Goal: Information Seeking & Learning: Learn about a topic

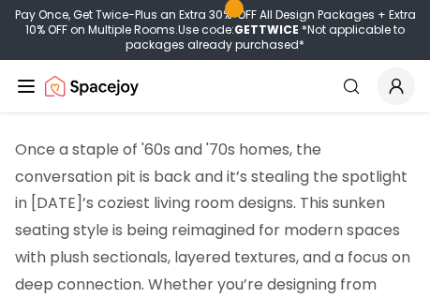
scroll to position [223, 0]
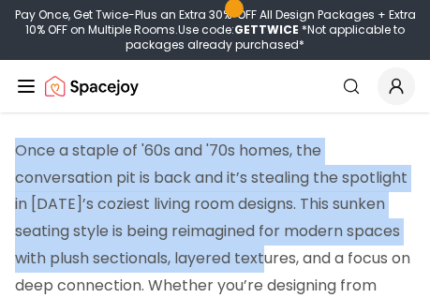
click at [153, 297] on p "Once a staple of '60s and '70s homes, the conversation pit is back and it’s ste…" at bounding box center [215, 259] width 400 height 242
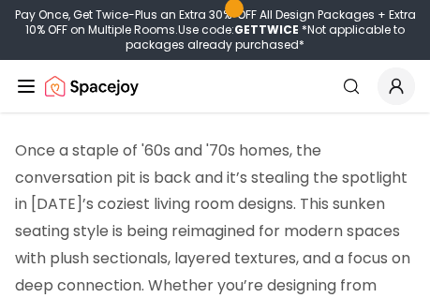
click at [129, 284] on p "Once a staple of '60s and '70s homes, the conversation pit is back and it’s ste…" at bounding box center [215, 259] width 400 height 242
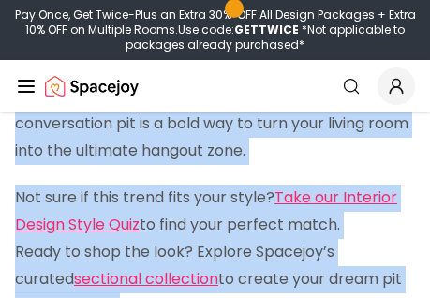
scroll to position [449, 0]
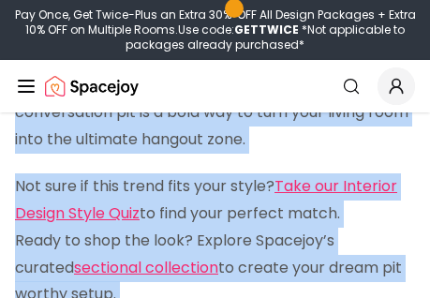
click at [214, 291] on p "Not sure if this trend fits your style? Take our Interior Design Style Quiz to …" at bounding box center [215, 240] width 400 height 135
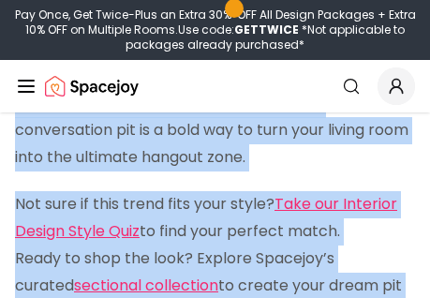
scroll to position [588, 0]
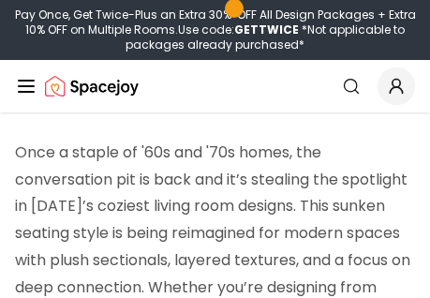
scroll to position [219, 0]
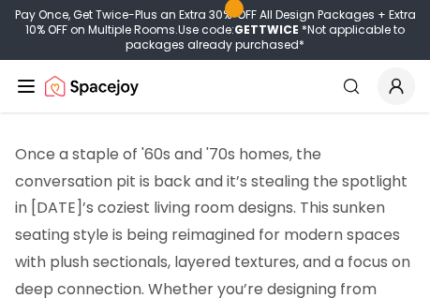
click at [239, 10] on span at bounding box center [233, 8] width 9 height 9
click at [235, 6] on span at bounding box center [233, 8] width 9 height 9
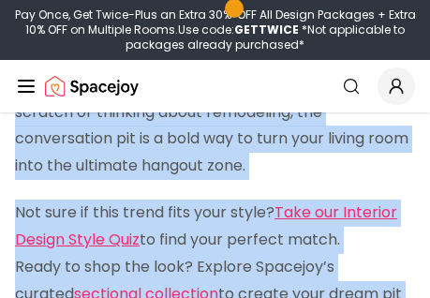
scroll to position [444, 0]
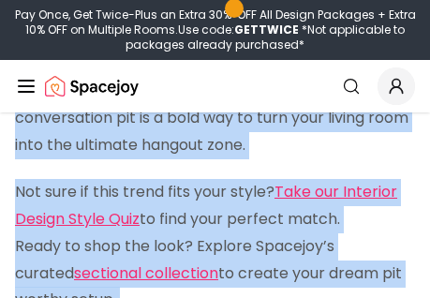
click at [166, 285] on p "Not sure if this trend fits your style? Take our Interior Design Style Quiz to …" at bounding box center [215, 246] width 400 height 135
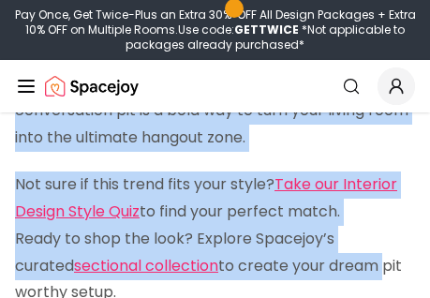
scroll to position [502, 0]
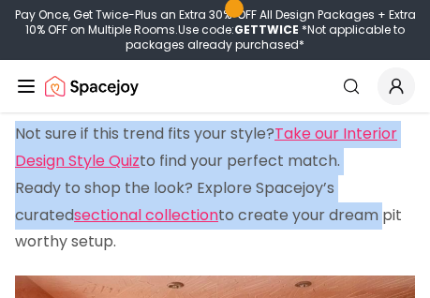
click at [153, 235] on p "Not sure if this trend fits your style? Take our Interior Design Style Quiz to …" at bounding box center [215, 188] width 400 height 135
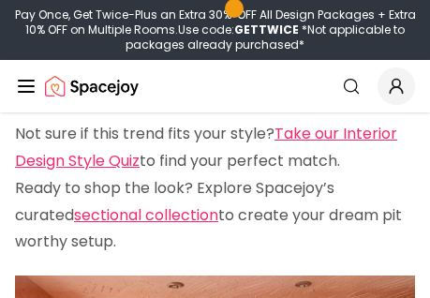
click at [152, 235] on p "Not sure if this trend fits your style? Take our Interior Design Style Quiz to …" at bounding box center [215, 188] width 400 height 135
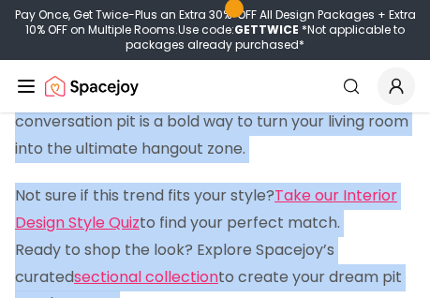
scroll to position [447, 0]
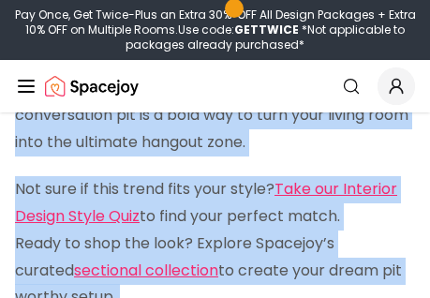
click at [271, 279] on p "Not sure if this trend fits your style? Take our Interior Design Style Quiz to …" at bounding box center [215, 243] width 400 height 135
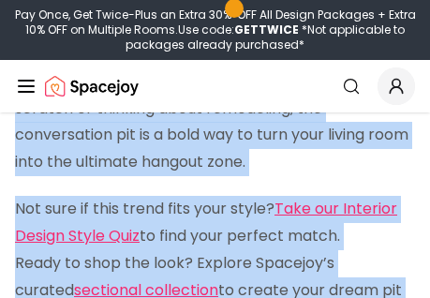
scroll to position [431, 0]
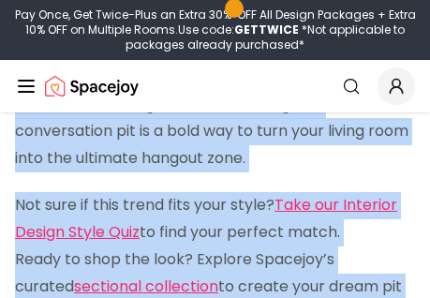
click at [185, 288] on p "Not sure if this trend fits your style? Take our Interior Design Style Quiz to …" at bounding box center [215, 259] width 400 height 135
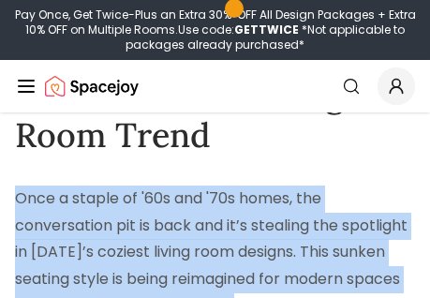
scroll to position [174, 0]
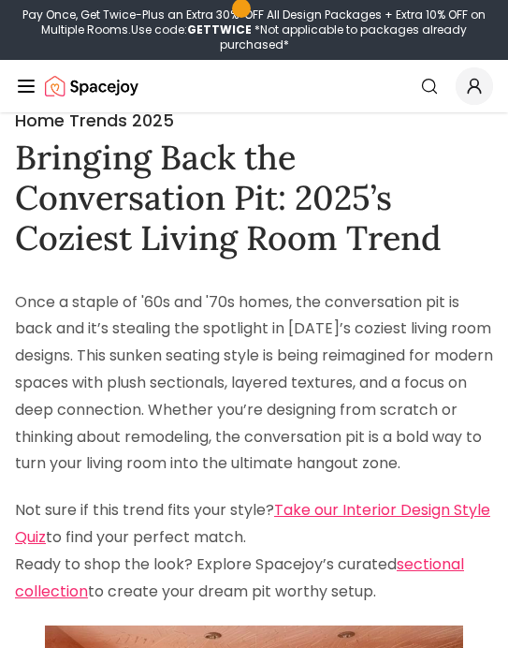
scroll to position [0, 0]
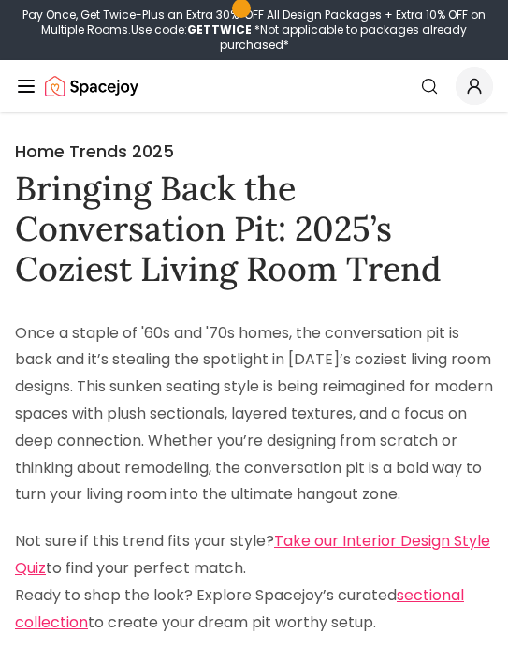
click at [31, 189] on h1 "Bringing Back the Conversation Pit: 2025’s Coziest Living Room Trend" at bounding box center [254, 230] width 478 height 122
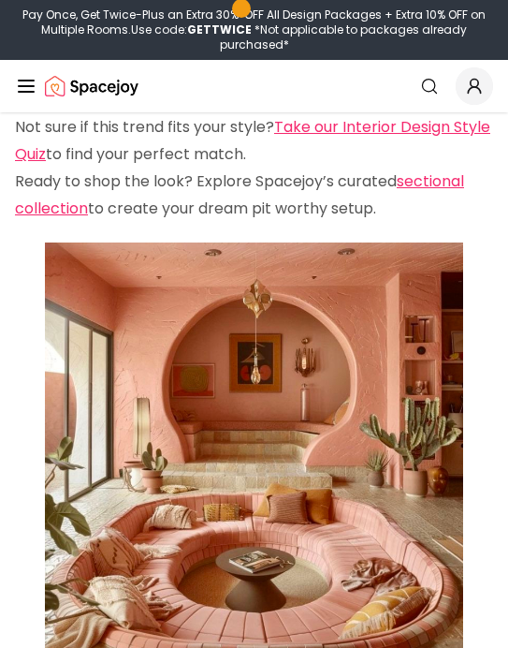
scroll to position [400, 0]
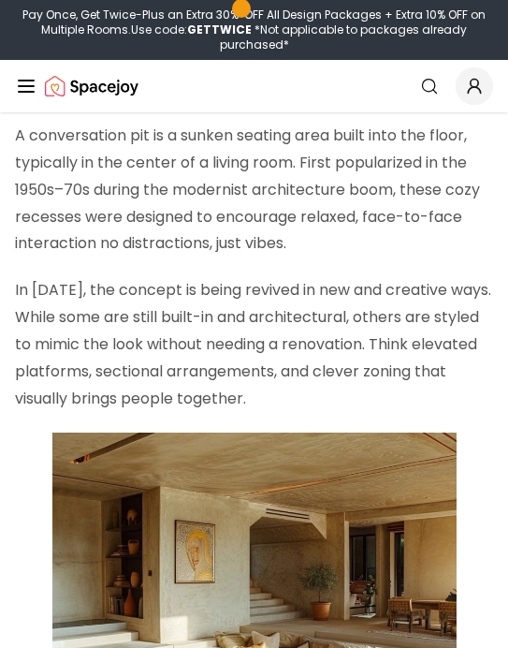
scroll to position [963, 0]
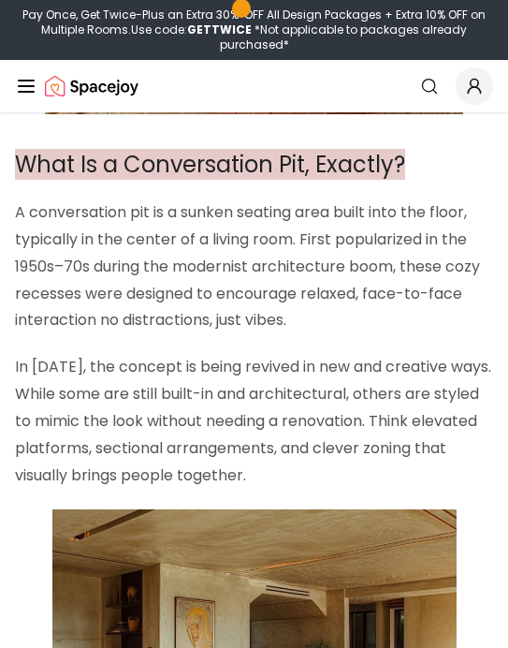
click at [36, 231] on p "A conversation pit is a sunken seating area built into the floor, typically in …" at bounding box center [254, 266] width 478 height 135
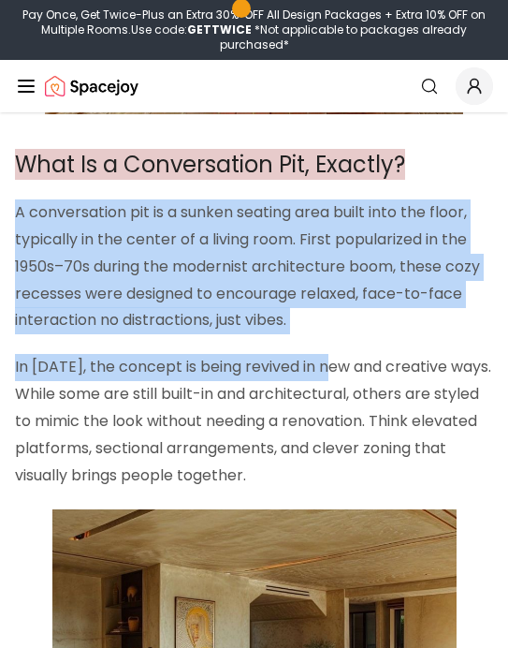
click at [407, 374] on p "In [DATE], the concept is being revived in new and creative ways. While some ar…" at bounding box center [254, 421] width 478 height 135
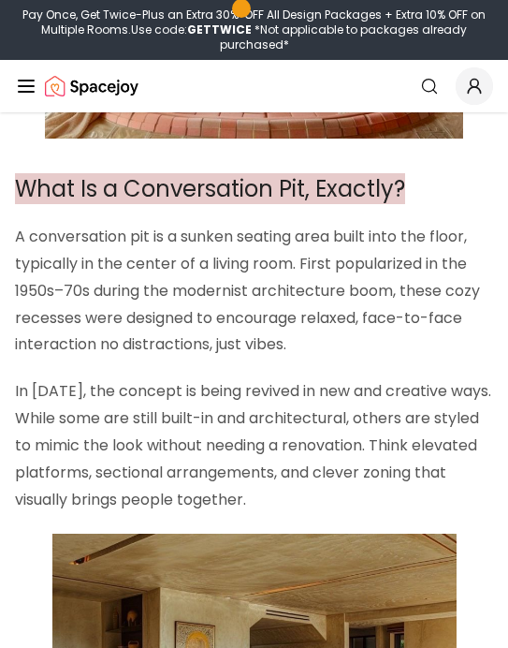
scroll to position [910, 0]
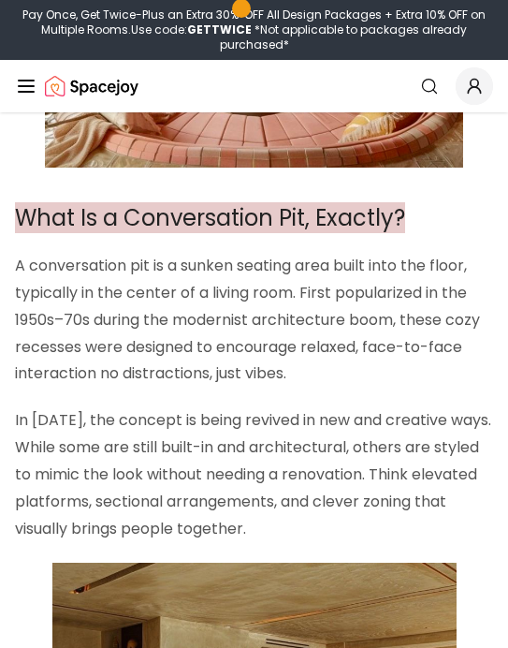
click at [22, 286] on p "A conversation pit is a sunken seating area built into the floor, typically in …" at bounding box center [254, 320] width 478 height 135
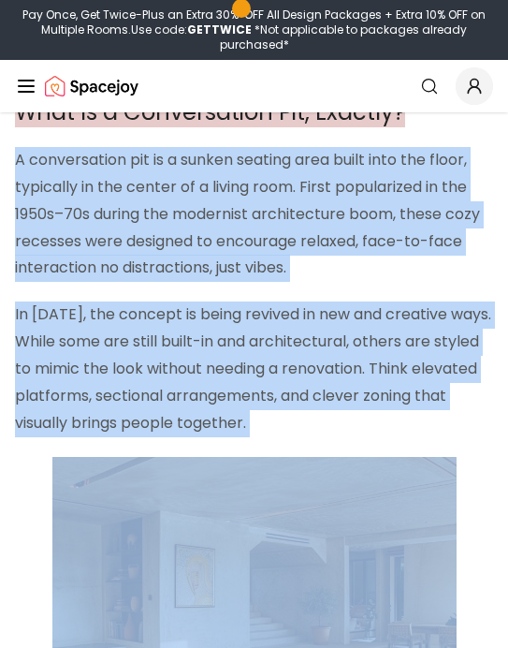
scroll to position [1014, 0]
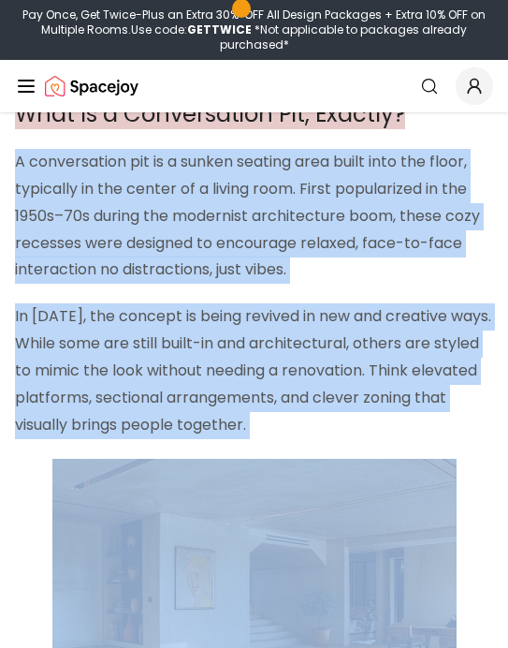
click at [291, 427] on p "In [DATE], the concept is being revived in new and creative ways. While some ar…" at bounding box center [254, 370] width 478 height 135
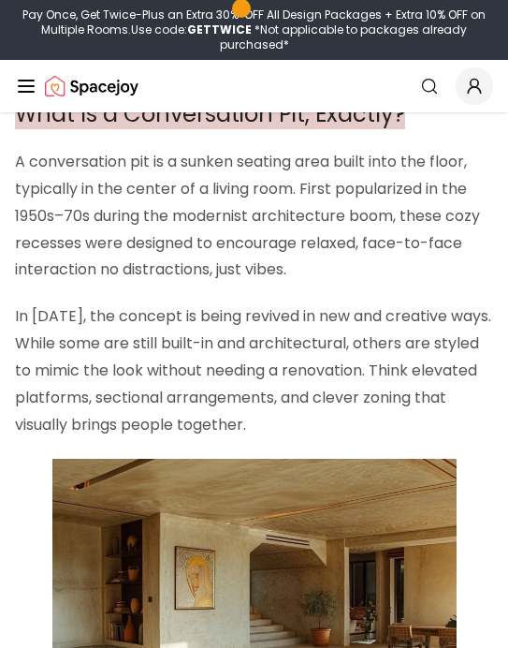
click at [20, 175] on p "A conversation pit is a sunken seating area built into the floor, typically in …" at bounding box center [254, 216] width 478 height 135
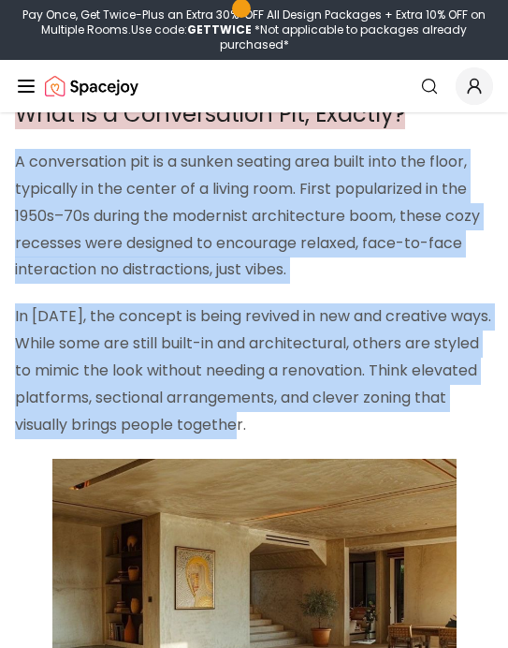
click at [337, 438] on p "In [DATE], the concept is being revived in new and creative ways. While some ar…" at bounding box center [254, 370] width 478 height 135
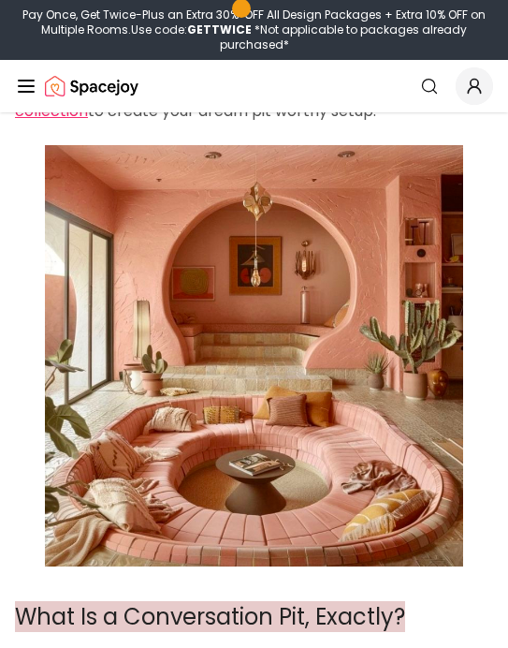
scroll to position [484, 0]
